Goal: Navigation & Orientation: Find specific page/section

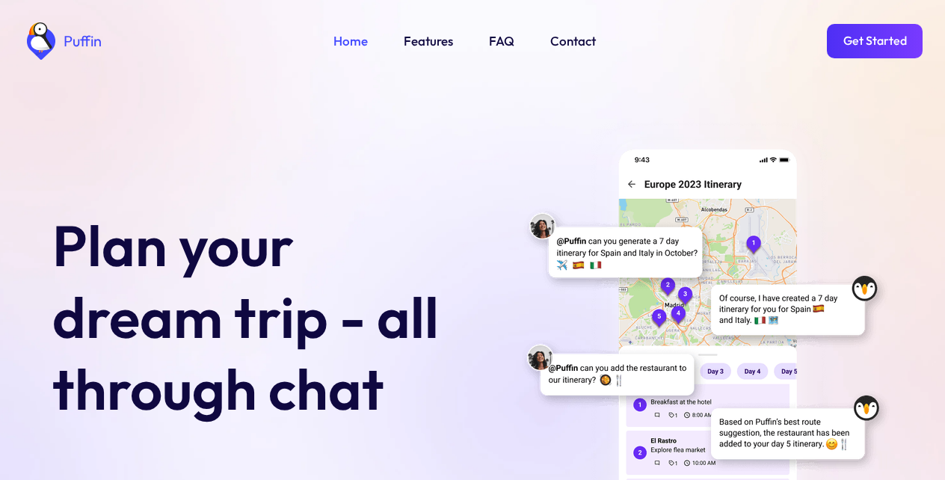
click at [874, 38] on link "Get Started" at bounding box center [874, 41] width 96 height 34
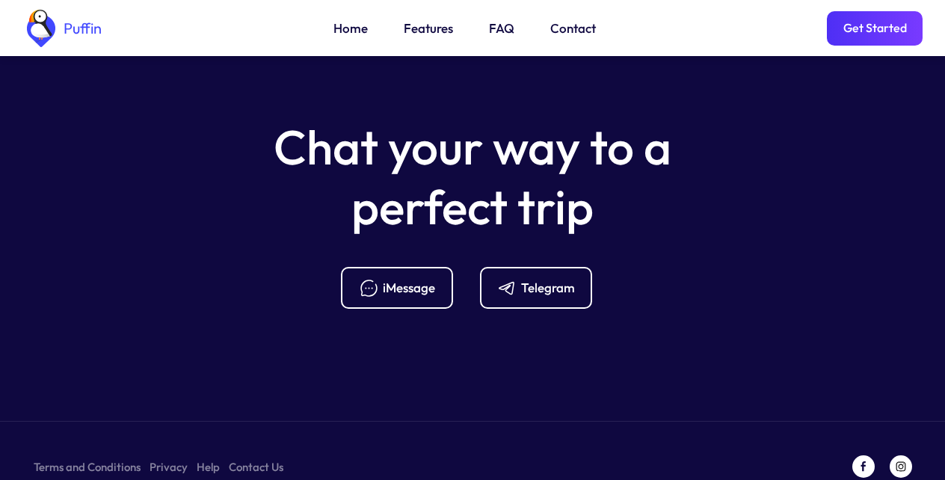
scroll to position [5922, 0]
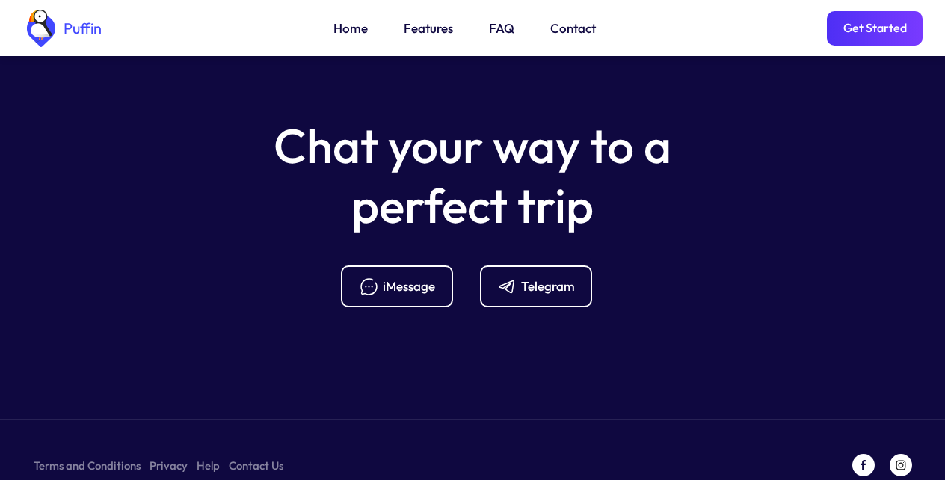
click at [395, 278] on div "iMessage" at bounding box center [409, 286] width 52 height 16
click at [874, 38] on link "Get Started" at bounding box center [874, 28] width 96 height 34
click at [426, 29] on link "Features" at bounding box center [428, 28] width 49 height 19
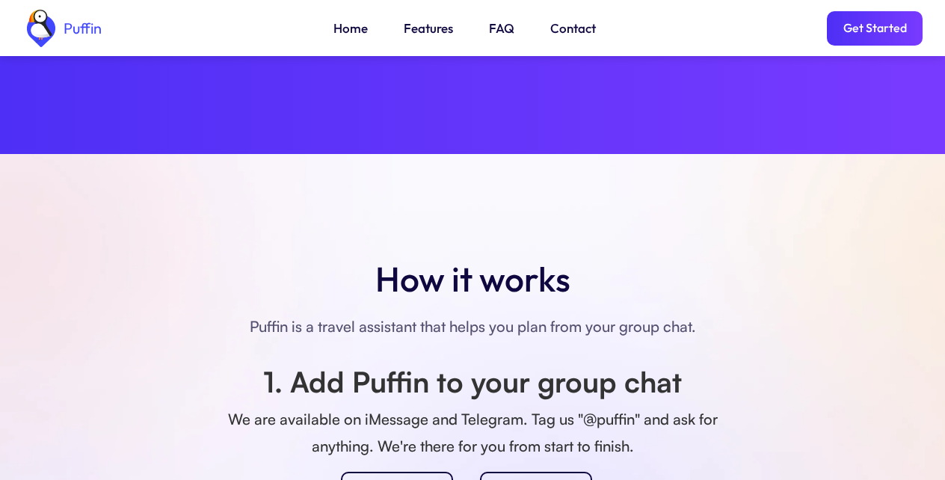
scroll to position [1050, 0]
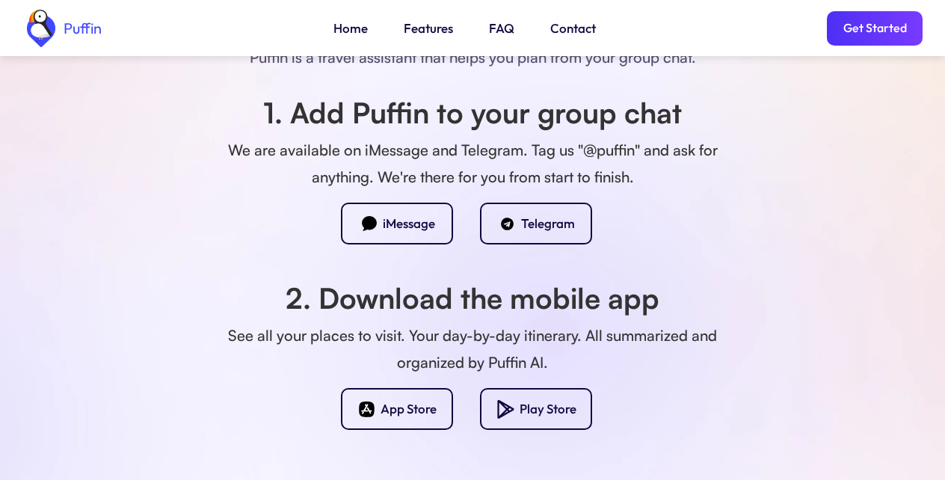
click at [874, 38] on link "Get Started" at bounding box center [874, 28] width 96 height 34
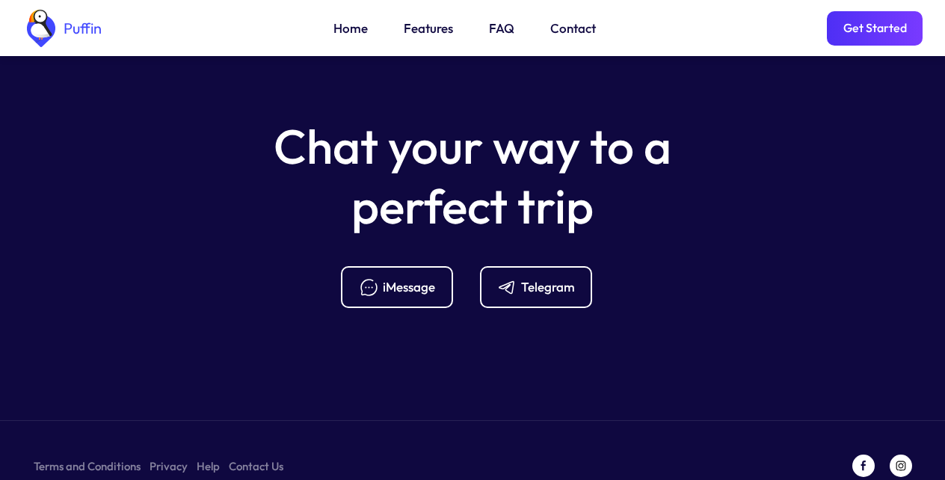
scroll to position [5922, 0]
click at [395, 278] on div "iMessage" at bounding box center [409, 286] width 52 height 16
click at [874, 38] on link "Get Started" at bounding box center [874, 28] width 96 height 34
click at [498, 29] on link "FAQ" at bounding box center [501, 28] width 25 height 19
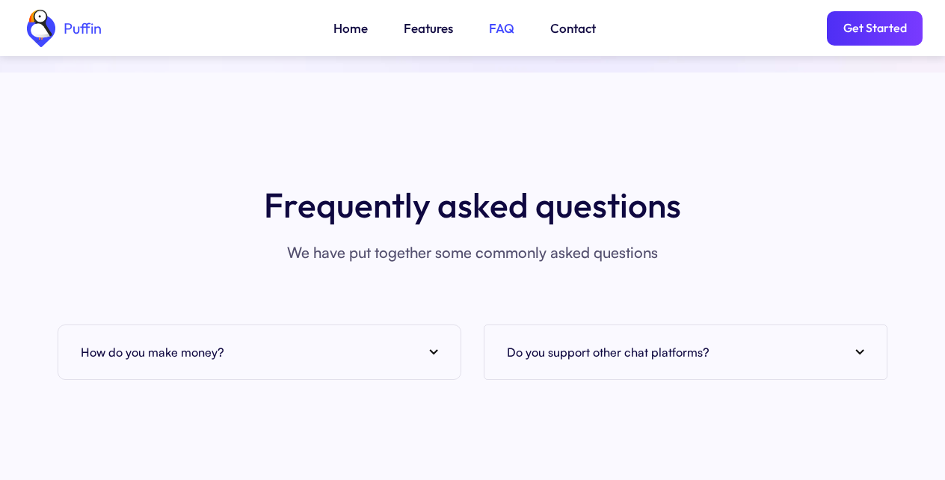
scroll to position [5451, 0]
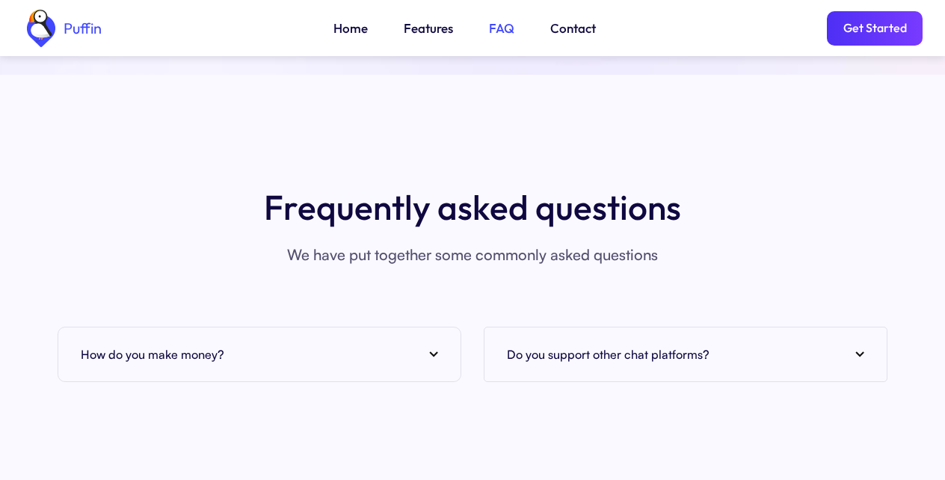
click at [253, 343] on div "How do you make money?" at bounding box center [259, 354] width 357 height 22
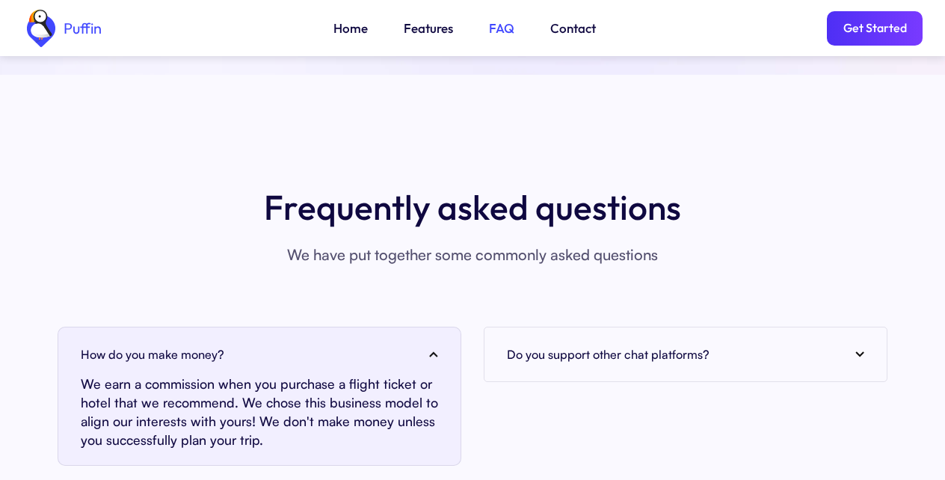
click at [395, 266] on div "Frequently asked questions We have put together some commonly asked questions H…" at bounding box center [472, 324] width 900 height 282
click at [874, 38] on link "Get Started" at bounding box center [874, 28] width 96 height 34
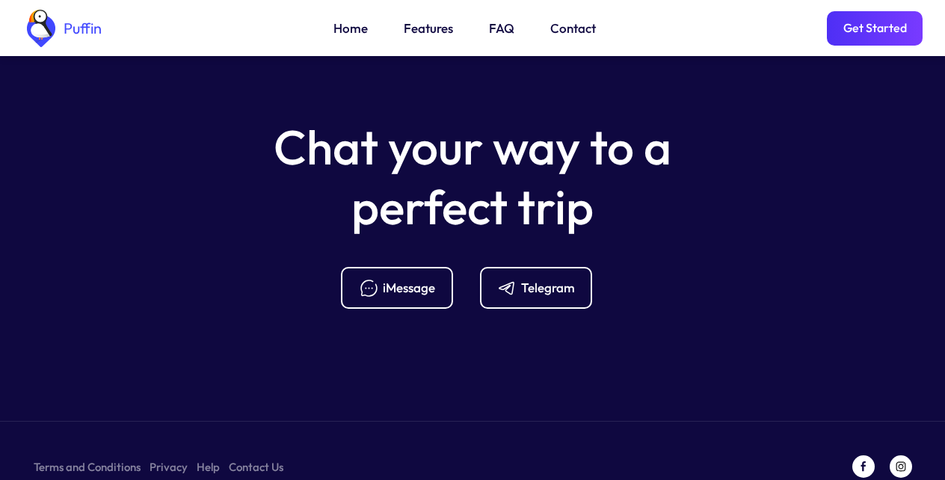
scroll to position [6006, 0]
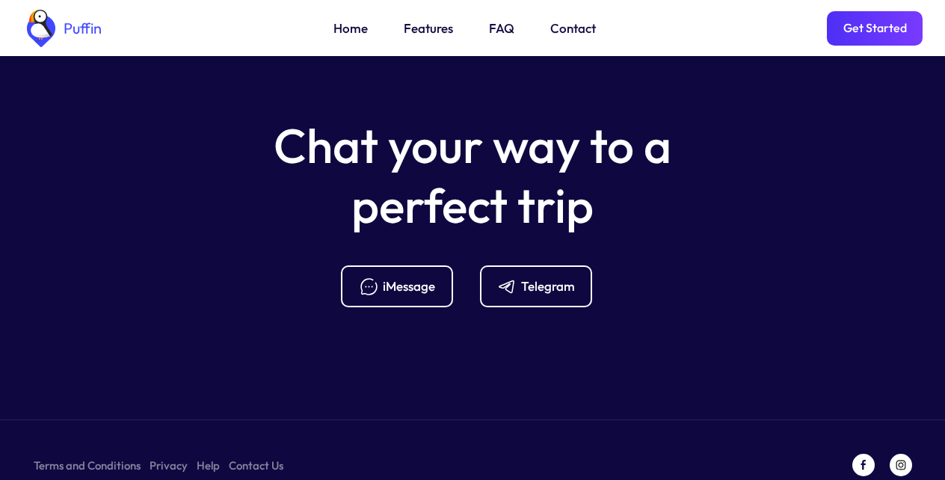
click at [395, 278] on div "iMessage" at bounding box center [409, 286] width 52 height 16
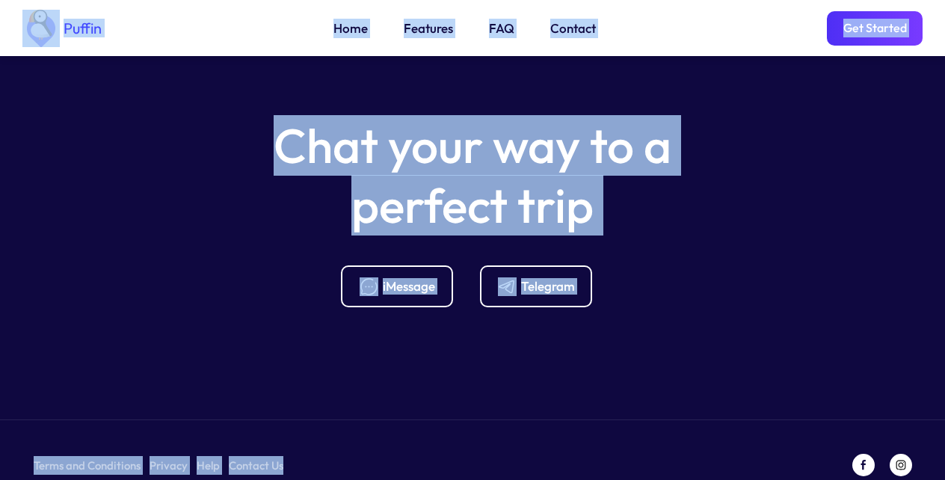
click at [395, 278] on div "iMessage" at bounding box center [409, 286] width 52 height 16
